Goal: Task Accomplishment & Management: Complete application form

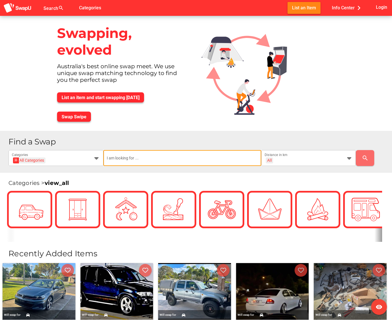
click at [115, 162] on input "text" at bounding box center [182, 158] width 151 height 16
type input "mx5"
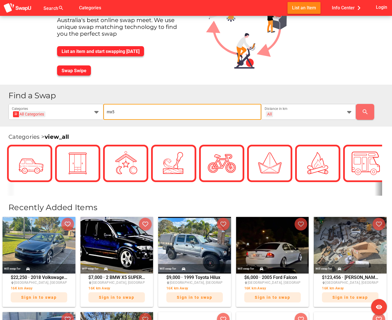
scroll to position [48, 0]
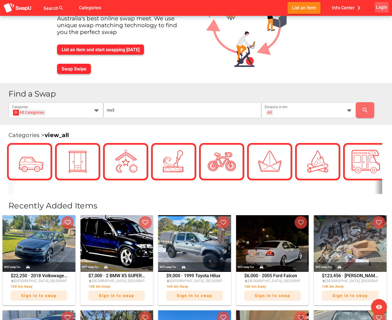
click at [380, 8] on span "Login" at bounding box center [381, 7] width 11 height 8
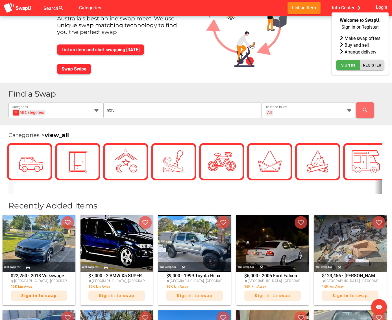
click at [372, 68] on span "Register" at bounding box center [372, 65] width 18 height 7
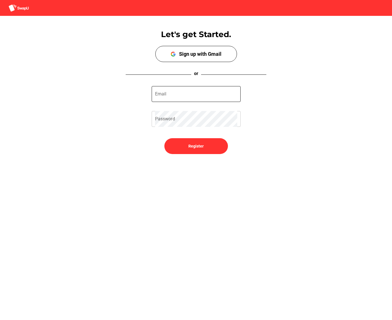
click at [160, 92] on input "Email" at bounding box center [196, 94] width 82 height 16
type input "tchan1995@gmail.com"
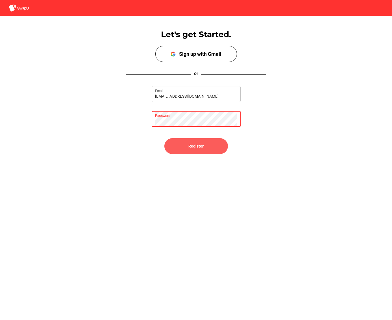
click at [193, 141] on span "Register" at bounding box center [196, 146] width 55 height 14
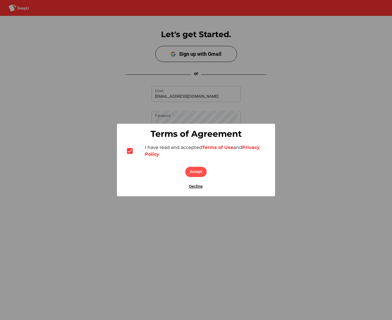
click at [193, 173] on span "Accept" at bounding box center [196, 171] width 12 height 7
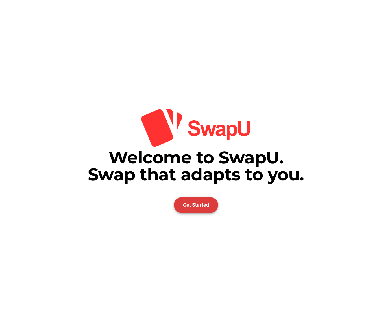
click at [189, 202] on span "Get Started" at bounding box center [196, 205] width 26 height 6
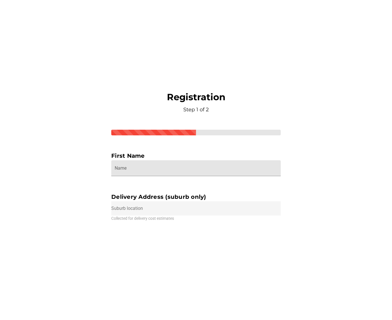
click at [168, 168] on input "Name" at bounding box center [196, 168] width 163 height 16
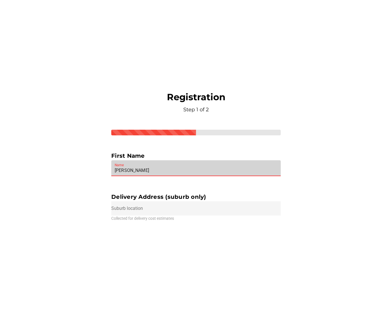
type input "Troy"
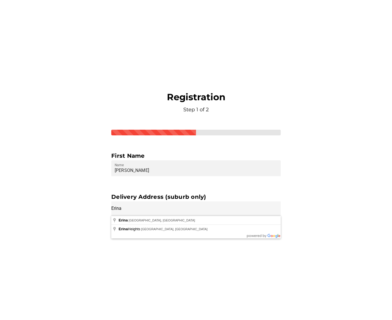
type input "Erina NSW, Australia"
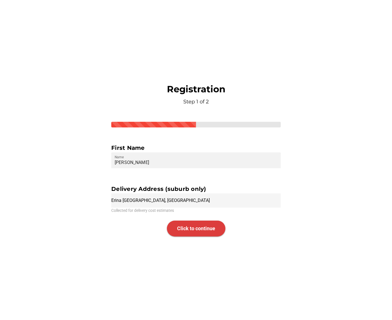
click at [189, 229] on span "Click to continue" at bounding box center [196, 228] width 38 height 6
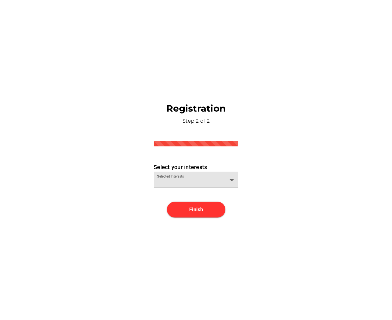
click at [180, 175] on div "Selected Interests" at bounding box center [191, 179] width 68 height 16
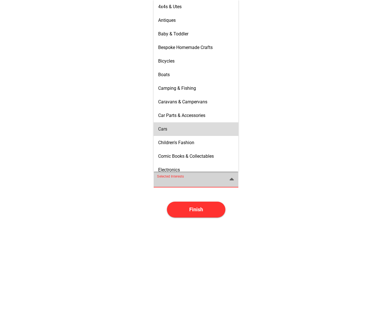
click at [173, 125] on div "Cars" at bounding box center [196, 128] width 76 height 9
type input "Cars"
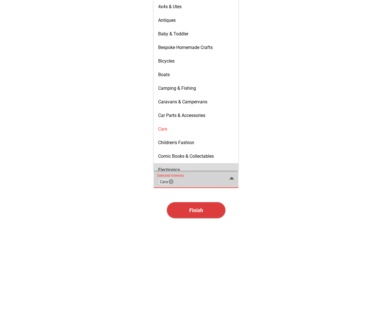
click at [196, 214] on span "Finish" at bounding box center [196, 210] width 59 height 16
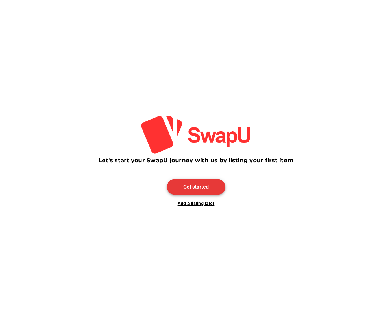
click at [191, 185] on span "Get started" at bounding box center [196, 187] width 25 height 6
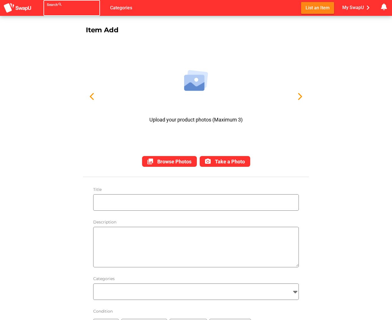
click at [59, 12] on div at bounding box center [67, 11] width 40 height 9
click at [62, 11] on input "Search search false" at bounding box center [67, 10] width 40 height 7
click at [75, 11] on input "mx-5" at bounding box center [67, 10] width 40 height 7
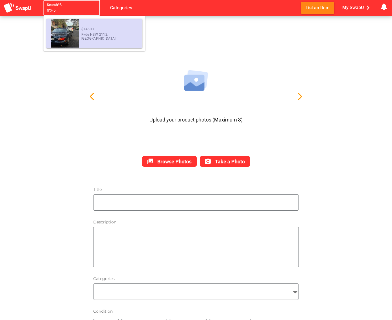
click at [82, 34] on div "$14500 Ryde NSW 2112, Australia" at bounding box center [109, 33] width 57 height 28
type input "[object Object]"
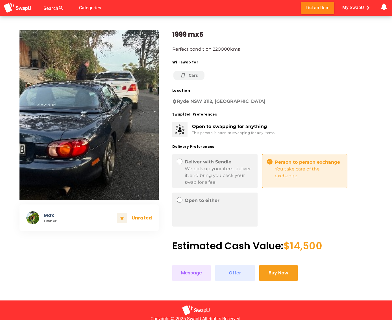
scroll to position [9, 0]
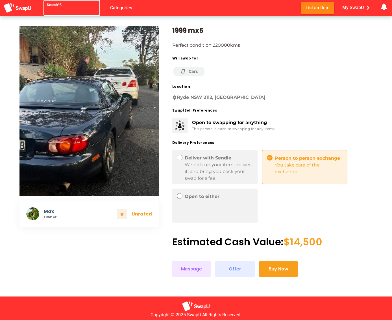
click at [56, 8] on div at bounding box center [67, 11] width 40 height 9
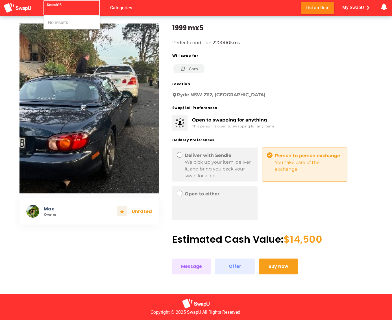
scroll to position [13, 0]
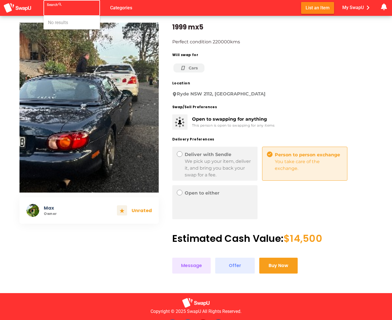
click at [64, 9] on input "Search search false" at bounding box center [67, 10] width 40 height 7
drag, startPoint x: 187, startPoint y: 69, endPoint x: 191, endPoint y: 69, distance: 4.8
click at [187, 69] on icon at bounding box center [184, 68] width 8 height 6
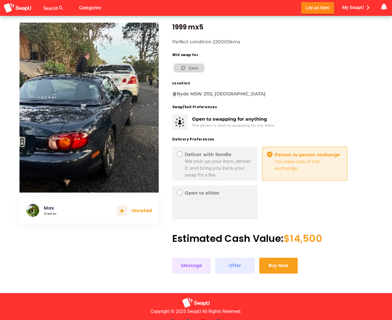
drag, startPoint x: 200, startPoint y: 69, endPoint x: 195, endPoint y: 68, distance: 5.7
click at [200, 69] on div "Cars" at bounding box center [189, 67] width 31 height 9
click at [86, 6] on span "Categories" at bounding box center [90, 7] width 22 height 9
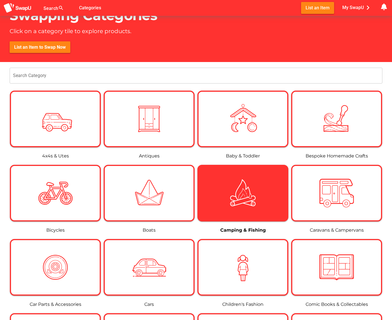
scroll to position [30, 0]
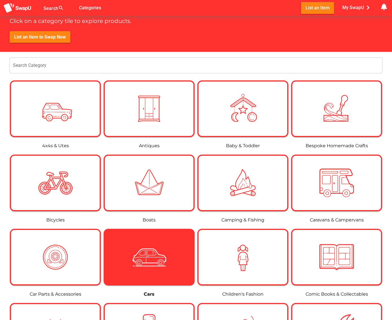
click at [176, 240] on div at bounding box center [149, 256] width 89 height 34
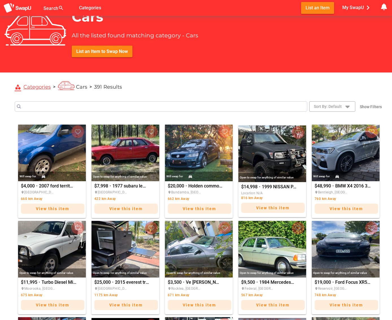
scroll to position [17, 0]
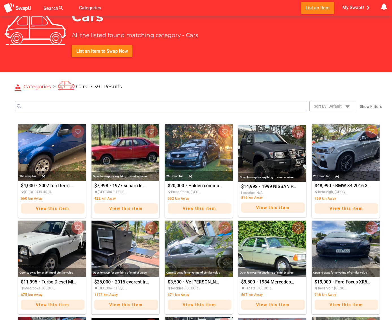
click at [191, 108] on input "Search" at bounding box center [161, 106] width 293 height 10
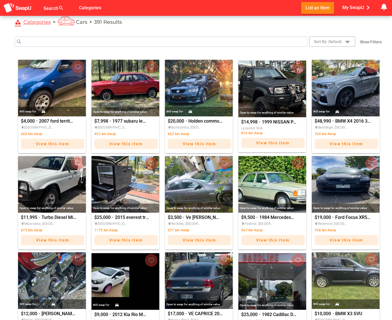
scroll to position [0, 0]
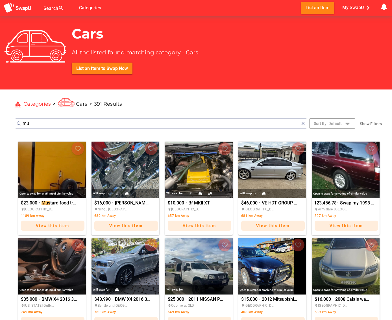
type input "m"
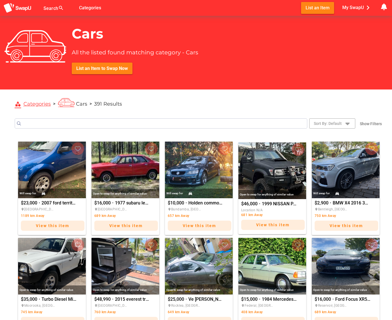
type input ","
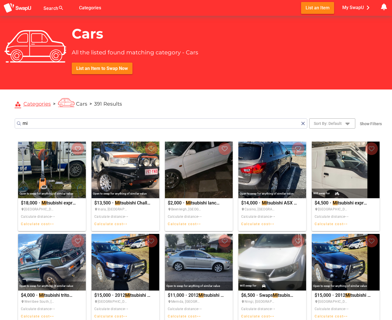
type input "m"
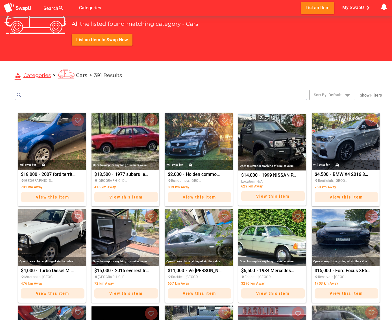
scroll to position [29, 0]
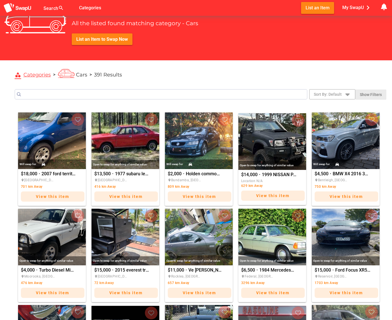
click at [377, 94] on span "Show Filters" at bounding box center [371, 94] width 22 height 8
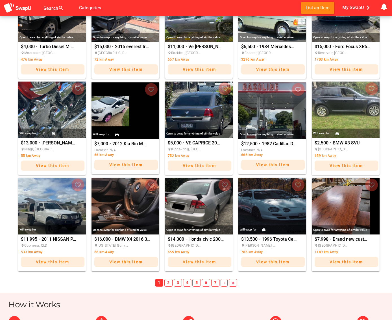
scroll to position [331, 0]
